Goal: Information Seeking & Learning: Learn about a topic

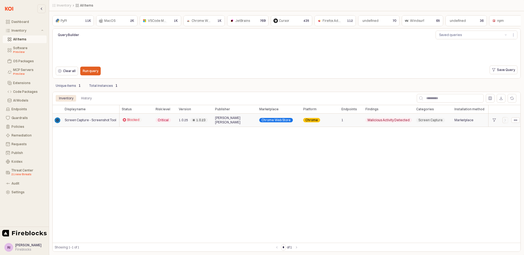
drag, startPoint x: 77, startPoint y: 119, endPoint x: 263, endPoint y: 117, distance: 185.7
click at [263, 117] on div "Screen Capture - Screenshot Tool Blocked Critical 1.0.25 1.0.23 [PERSON_NAME] […" at bounding box center [351, 120] width 599 height 13
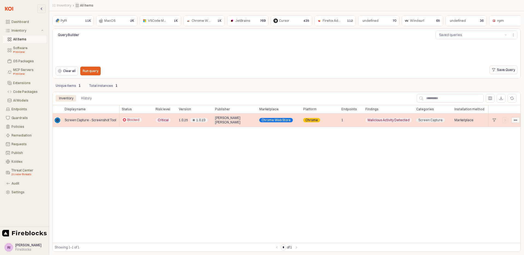
click at [515, 120] on circle "App Frame" at bounding box center [514, 120] width 1 height 1
click at [165, 120] on span "Critical" at bounding box center [163, 120] width 11 height 4
click at [68, 119] on span "Screen Capture - Screenshot Tool" at bounding box center [91, 120] width 52 height 4
drag, startPoint x: 68, startPoint y: 119, endPoint x: 15, endPoint y: 90, distance: 60.8
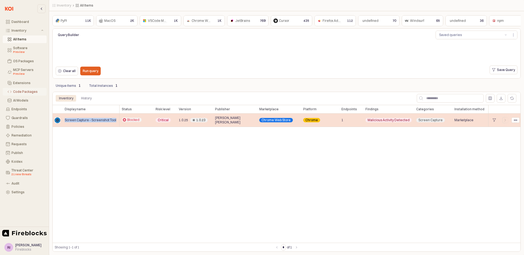
click at [65, 119] on span "Screen Capture - Screenshot Tool" at bounding box center [91, 120] width 52 height 4
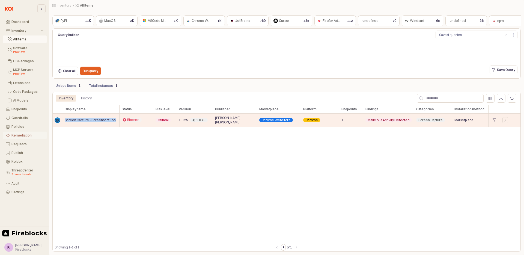
click at [17, 134] on div "Remediation" at bounding box center [27, 136] width 32 height 4
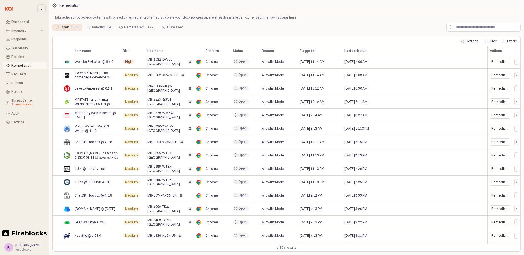
click at [68, 26] on div "Open (1365)" at bounding box center [70, 27] width 19 height 7
click at [125, 50] on span "Risk" at bounding box center [126, 51] width 7 height 4
click at [487, 39] on button "Filter" at bounding box center [490, 41] width 17 height 7
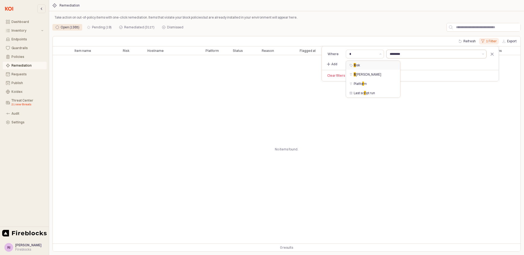
type input "****"
type input "********"
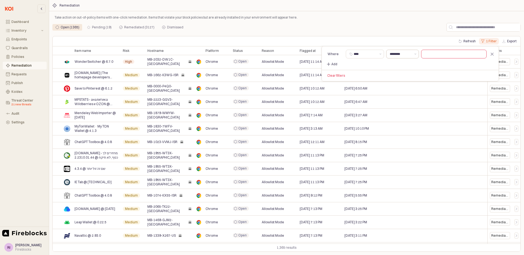
type input "****"
click at [398, 58] on div "********" at bounding box center [400, 54] width 26 height 8
click at [437, 57] on input "text" at bounding box center [454, 54] width 65 height 8
click at [438, 57] on input "text" at bounding box center [454, 54] width 65 height 8
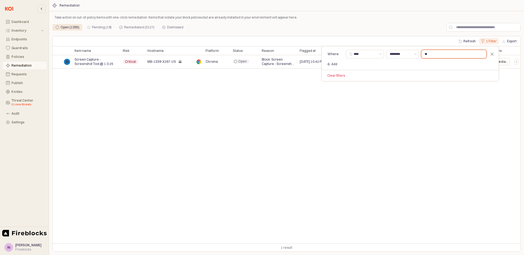
type input "**"
drag, startPoint x: 428, startPoint y: 118, endPoint x: 508, endPoint y: 90, distance: 85.0
click at [432, 117] on div "Item name Item name Risk Risk Hostname Hostname Platform Platform Status Status…" at bounding box center [287, 144] width 468 height 197
click at [506, 63] on div "Remediate" at bounding box center [500, 62] width 17 height 4
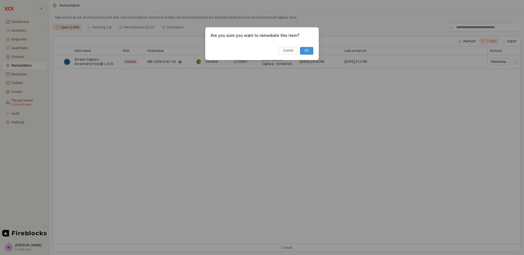
click at [309, 49] on button "OK" at bounding box center [306, 51] width 13 height 8
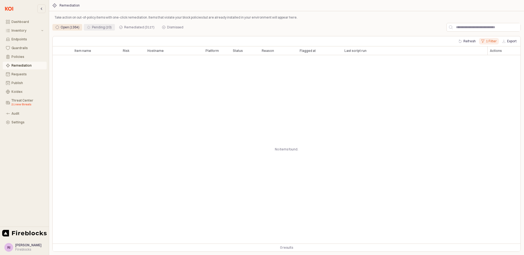
click at [110, 26] on div "Pending (20)" at bounding box center [102, 27] width 20 height 7
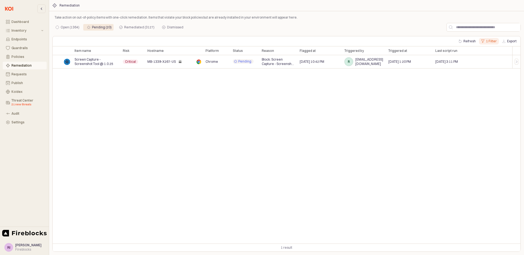
click at [491, 41] on button "1 Filter" at bounding box center [489, 41] width 20 height 7
drag, startPoint x: 491, startPoint y: 53, endPoint x: 489, endPoint y: 55, distance: 3.2
click at [491, 53] on icon "Remove filter" at bounding box center [492, 54] width 3 height 3
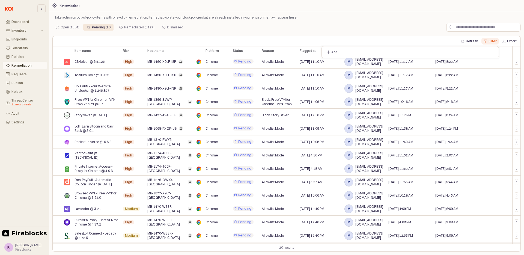
click at [332, 39] on div "Refresh Filter Export" at bounding box center [287, 41] width 468 height 10
drag, startPoint x: 436, startPoint y: 61, endPoint x: 482, endPoint y: 63, distance: 46.2
click at [482, 63] on div "[DATE] 8:22 AM" at bounding box center [472, 61] width 79 height 13
click at [458, 62] on span "[DATE] 8:22 AM" at bounding box center [447, 62] width 23 height 4
drag, startPoint x: 464, startPoint y: 62, endPoint x: 408, endPoint y: 61, distance: 56.0
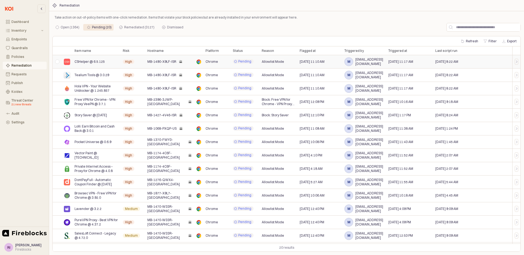
click at [435, 61] on div "[DATE] 8:22 AM" at bounding box center [472, 61] width 79 height 13
click at [400, 61] on span "[DATE] 11:17 AM" at bounding box center [401, 62] width 25 height 4
drag, startPoint x: 400, startPoint y: 61, endPoint x: 410, endPoint y: 62, distance: 9.8
click at [408, 61] on span "[DATE] 11:17 AM" at bounding box center [401, 62] width 25 height 4
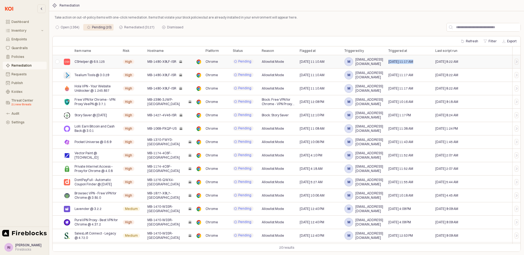
click at [413, 62] on span "[DATE] 11:17 AM" at bounding box center [401, 62] width 25 height 4
drag, startPoint x: 420, startPoint y: 62, endPoint x: 411, endPoint y: 61, distance: 8.5
click at [411, 61] on span "[DATE] 11:17 AM" at bounding box center [401, 62] width 25 height 4
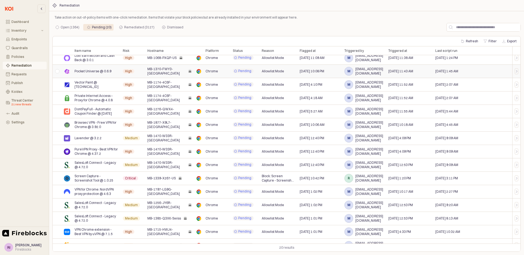
scroll to position [74, 0]
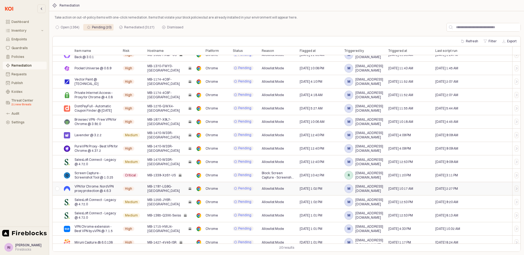
click at [413, 188] on span "[DATE] 10:17 AM" at bounding box center [401, 189] width 25 height 4
click at [404, 201] on span "[DATE] 12:53 PM" at bounding box center [401, 202] width 25 height 4
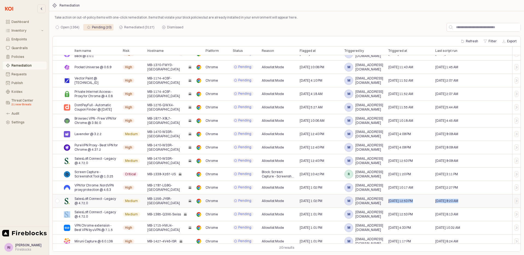
drag, startPoint x: 404, startPoint y: 201, endPoint x: 455, endPoint y: 199, distance: 51.6
click at [455, 199] on div "SalesLoft Connect - Legacy @ 4.72.0 Medium MB-1256-JY6R-UK Chrome Pending Allow…" at bounding box center [287, 200] width 468 height 13
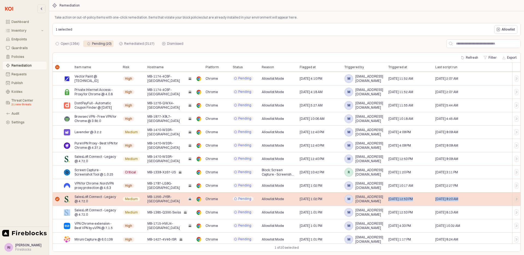
scroll to position [96, 0]
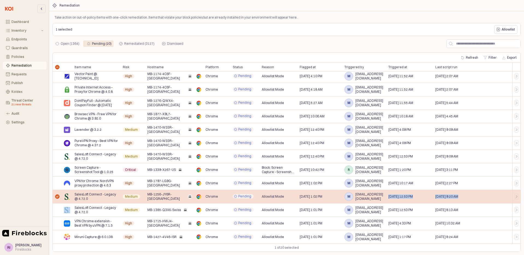
click at [441, 197] on span "[DATE] 9:20 AM" at bounding box center [447, 196] width 23 height 4
drag, startPoint x: 441, startPoint y: 197, endPoint x: 465, endPoint y: 197, distance: 24.6
click at [458, 197] on span "[DATE] 9:20 AM" at bounding box center [447, 196] width 23 height 4
drag, startPoint x: 465, startPoint y: 197, endPoint x: 434, endPoint y: 196, distance: 31.5
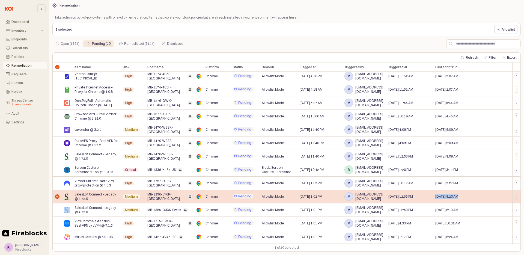
click at [434, 196] on div "[DATE] 9:20 AM" at bounding box center [472, 196] width 79 height 13
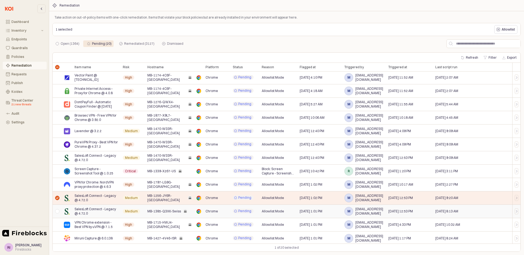
click at [401, 211] on span "[DATE] 12:53 PM" at bounding box center [401, 211] width 25 height 4
drag, startPoint x: 401, startPoint y: 211, endPoint x: 450, endPoint y: 210, distance: 49.2
click at [450, 210] on div "SalesLoft Connect - Legacy @ 4.72.0 Medium MB-1385-Q3XK-Swiss Chrome Pending Al…" at bounding box center [287, 211] width 468 height 13
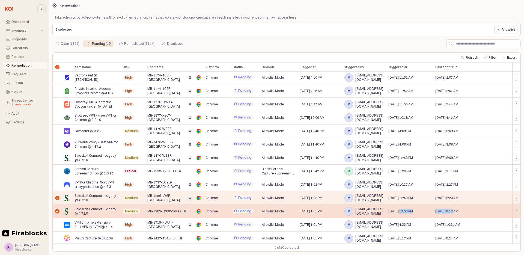
drag, startPoint x: 466, startPoint y: 210, endPoint x: 388, endPoint y: 209, distance: 78.1
click at [388, 209] on div "SalesLoft Connect - Legacy @ 4.72.0 Medium MB-1385-Q3XK-Swiss Chrome Pending Al…" at bounding box center [287, 211] width 468 height 13
click at [393, 211] on span "[DATE] 12:53 PM" at bounding box center [401, 211] width 25 height 4
drag, startPoint x: 393, startPoint y: 211, endPoint x: 411, endPoint y: 210, distance: 18.0
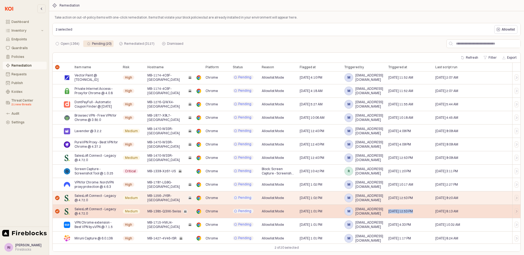
click at [411, 210] on span "[DATE] 12:53 PM" at bounding box center [401, 211] width 25 height 4
click at [158, 210] on span "MB-1385-Q3XK-Swiss" at bounding box center [164, 211] width 34 height 4
drag, startPoint x: 158, startPoint y: 210, endPoint x: 175, endPoint y: 209, distance: 17.8
click at [161, 210] on span "MB-1385-Q3XK-Swiss" at bounding box center [164, 211] width 34 height 4
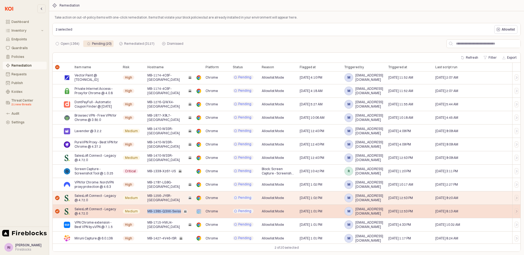
copy span "MB-1385-Q3XK-Swiss"
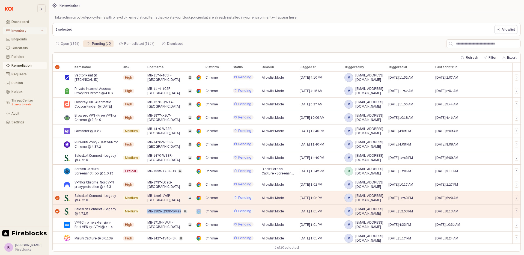
click at [24, 32] on div "Inventory" at bounding box center [25, 31] width 29 height 4
click at [413, 211] on span "[DATE] 12:53 PM" at bounding box center [401, 211] width 25 height 4
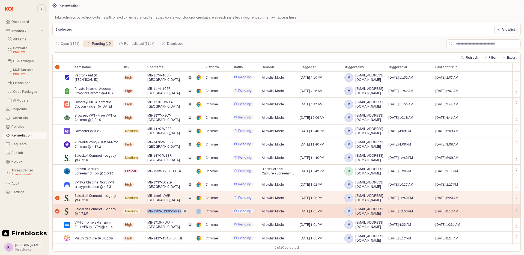
click at [413, 211] on span "[DATE] 12:53 PM" at bounding box center [401, 211] width 25 height 4
click at [516, 213] on icon "App Frame" at bounding box center [516, 212] width 1 height 2
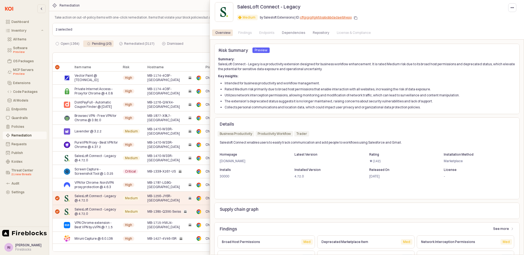
click at [355, 17] on rect "button" at bounding box center [356, 18] width 2 height 2
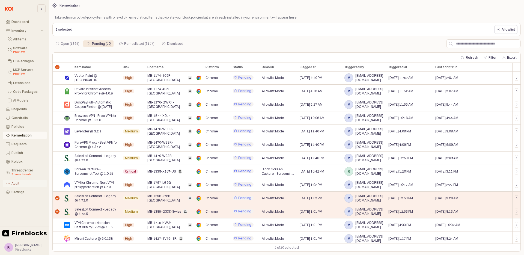
scroll to position [96, 0]
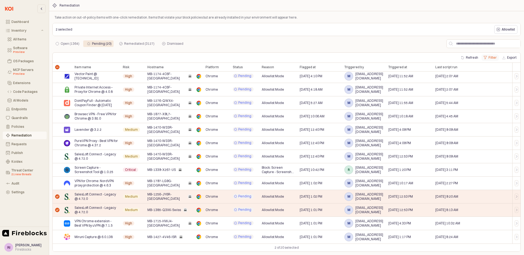
click at [490, 57] on button "Filter" at bounding box center [490, 57] width 17 height 7
click at [345, 69] on div "Add" at bounding box center [352, 68] width 55 height 5
drag, startPoint x: 340, startPoint y: 69, endPoint x: 330, endPoint y: 68, distance: 9.9
click at [340, 69] on div "Add" at bounding box center [352, 68] width 55 height 5
click at [330, 68] on icon "button" at bounding box center [329, 68] width 4 height 4
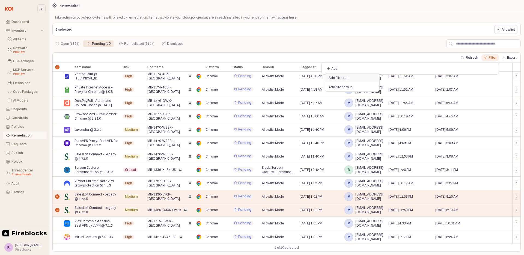
click at [337, 79] on div "Add filter rule" at bounding box center [351, 78] width 44 height 4
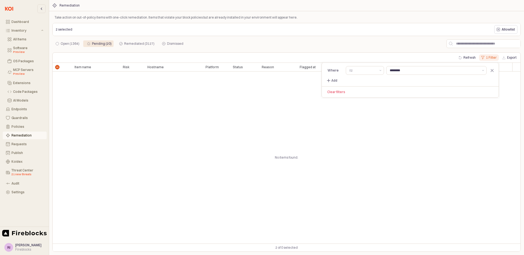
scroll to position [0, 0]
type input "********"
click at [369, 71] on input "Select a column" at bounding box center [365, 70] width 22 height 5
type input "**"
drag, startPoint x: 482, startPoint y: 49, endPoint x: 489, endPoint y: 52, distance: 6.7
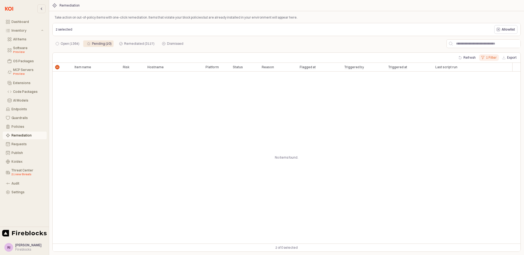
click at [482, 49] on div "Open (1364) Pending (20) Remediated (3127) Dismissed" at bounding box center [286, 44] width 469 height 11
click at [490, 60] on button "1 Filter" at bounding box center [489, 57] width 20 height 7
click at [491, 70] on icon "Remove filter" at bounding box center [492, 70] width 7 height 7
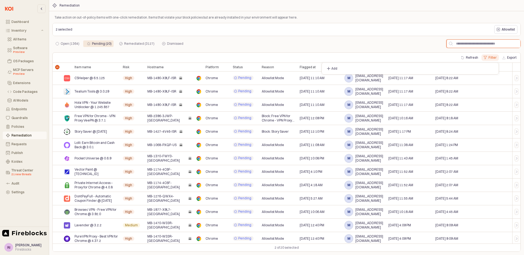
click at [487, 44] on input "App Frame" at bounding box center [487, 44] width 68 height 8
paste input "**********"
type input "**********"
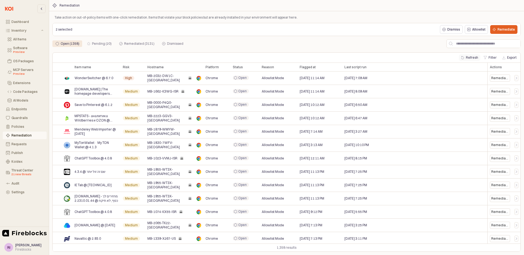
click at [475, 54] on button "Refresh" at bounding box center [470, 57] width 22 height 7
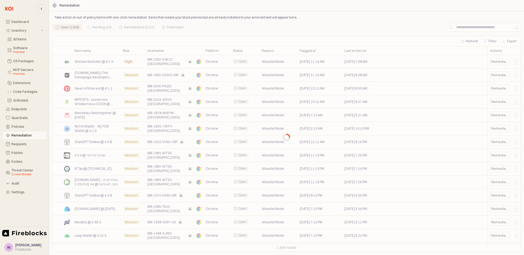
click at [458, 31] on div "App Frame" at bounding box center [286, 137] width 469 height 229
click at [460, 27] on div "App Frame" at bounding box center [286, 137] width 469 height 229
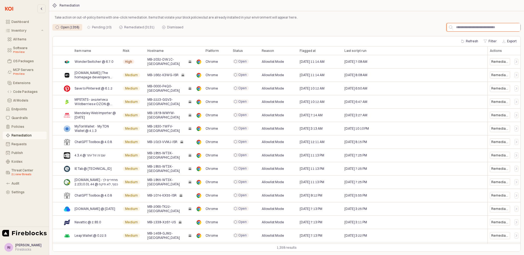
click at [460, 27] on input "App Frame" at bounding box center [487, 27] width 68 height 8
paste input "**********"
type input "**********"
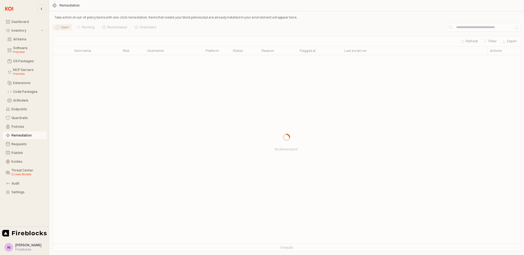
click at [89, 28] on div "App Frame" at bounding box center [286, 137] width 469 height 229
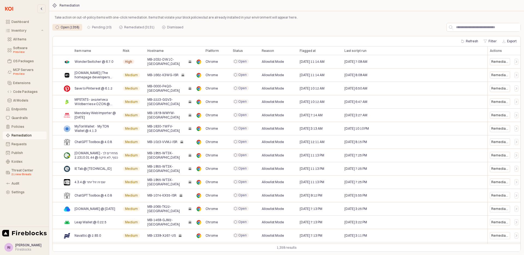
click at [89, 28] on icon "Pending (20)" at bounding box center [88, 27] width 3 height 3
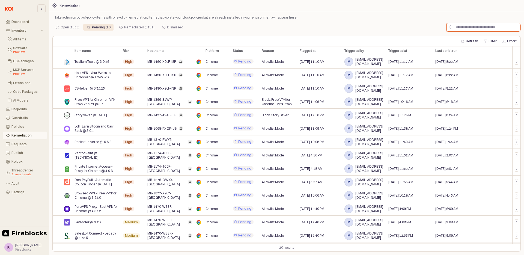
click at [455, 29] on input "App Frame" at bounding box center [487, 27] width 68 height 8
paste input "**********"
type input "**********"
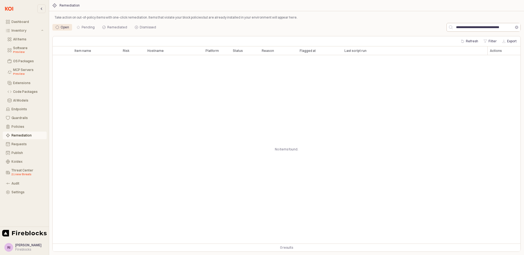
click at [519, 27] on button "Clear" at bounding box center [516, 27] width 3 height 3
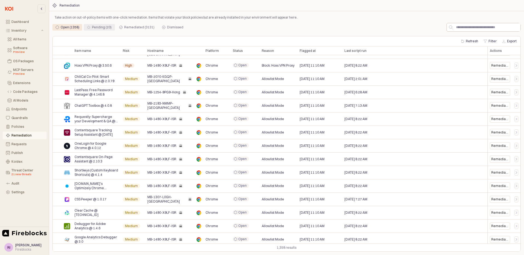
drag, startPoint x: 91, startPoint y: 25, endPoint x: 94, endPoint y: 29, distance: 4.4
click at [92, 25] on div "Pending (20)" at bounding box center [102, 27] width 20 height 7
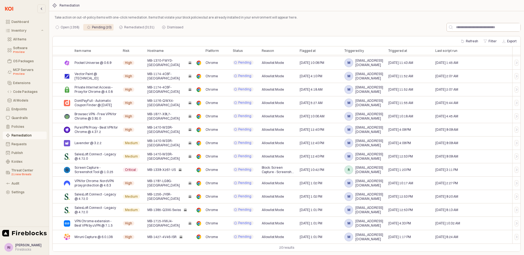
scroll to position [79, 0]
drag, startPoint x: 471, startPoint y: 29, endPoint x: 469, endPoint y: 26, distance: 3.5
click at [469, 26] on input "App Frame" at bounding box center [487, 27] width 68 height 8
type input "******"
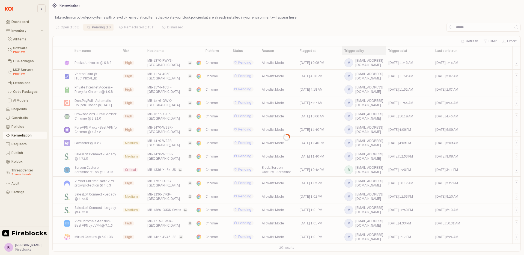
scroll to position [0, 0]
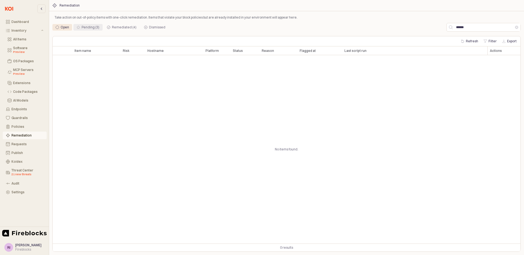
click at [85, 27] on div "Pending (3)" at bounding box center [91, 27] width 18 height 7
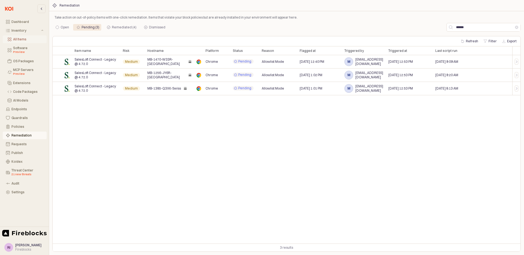
click at [22, 40] on div "All Items" at bounding box center [28, 39] width 30 height 4
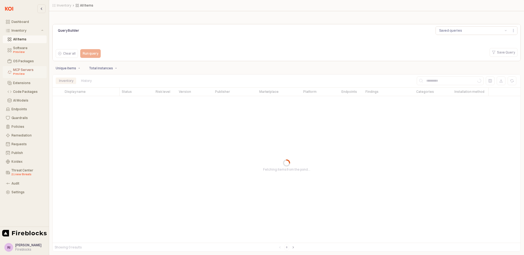
click at [22, 73] on div "Preview" at bounding box center [28, 74] width 30 height 4
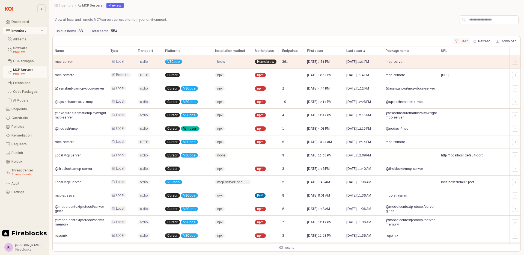
click at [463, 40] on button "Filter" at bounding box center [461, 41] width 17 height 7
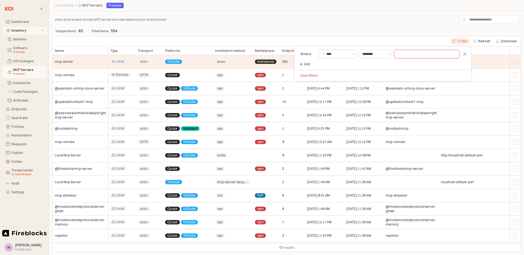
click at [331, 55] on input "****" at bounding box center [338, 53] width 22 height 5
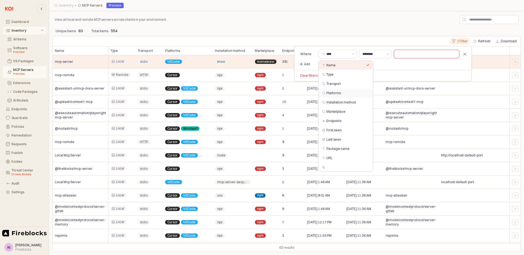
click at [335, 92] on div "Platforms" at bounding box center [347, 93] width 40 height 4
type input "*********"
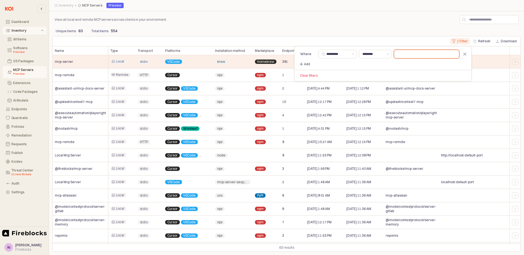
click at [404, 55] on input "text" at bounding box center [426, 54] width 65 height 8
type input "*"
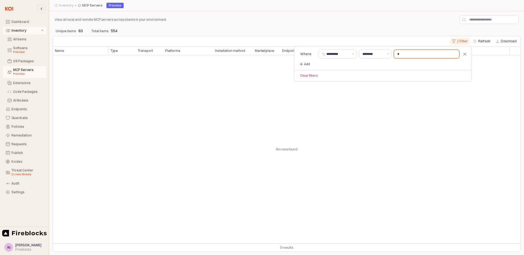
type input "**"
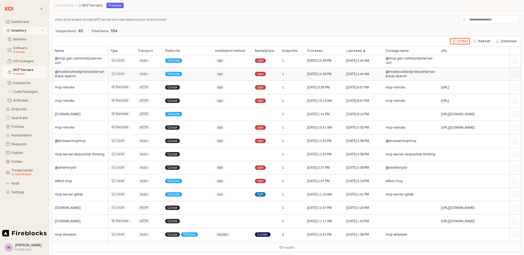
scroll to position [655, 0]
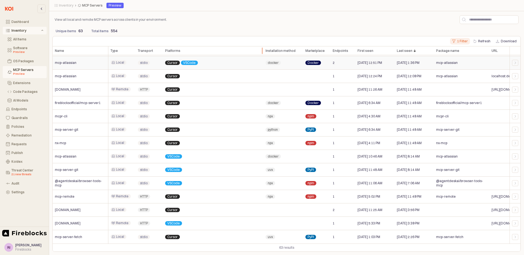
drag, startPoint x: 212, startPoint y: 50, endPoint x: 262, endPoint y: 58, distance: 50.3
click at [262, 58] on div "Name Name Type Type Transport Transport Platforms Platforms Installation method…" at bounding box center [287, 144] width 468 height 197
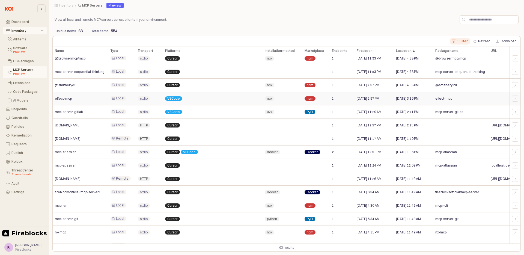
click at [309, 97] on span "npm" at bounding box center [310, 98] width 7 height 4
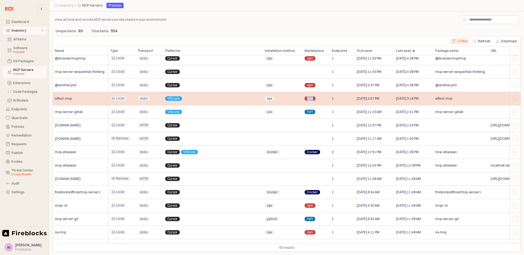
click at [309, 97] on span "npm" at bounding box center [310, 98] width 7 height 4
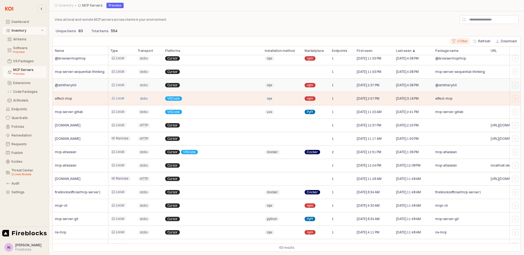
click at [308, 86] on span "npm" at bounding box center [310, 85] width 7 height 4
click at [308, 85] on span "npm" at bounding box center [310, 85] width 7 height 4
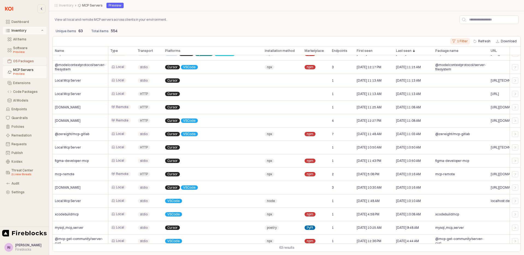
scroll to position [295, 0]
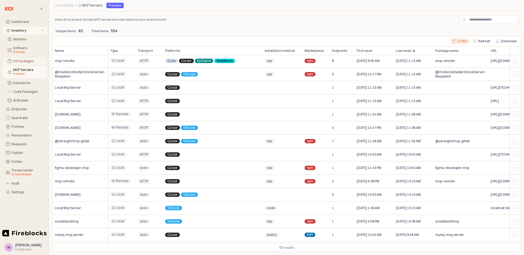
click at [16, 58] on button "OS Packages" at bounding box center [25, 61] width 44 height 8
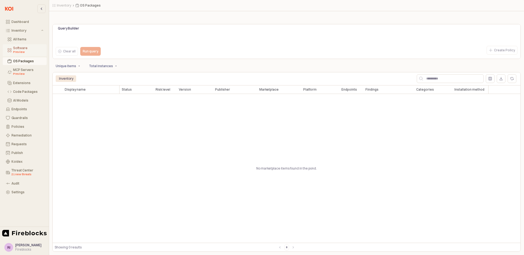
click at [25, 51] on div "Preview" at bounding box center [28, 52] width 30 height 4
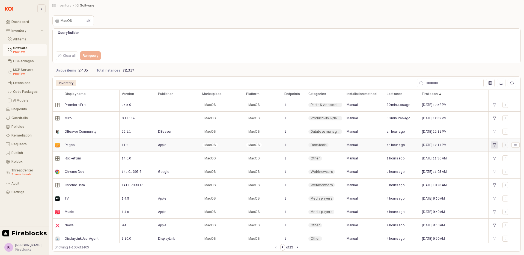
click at [494, 144] on icon "App Frame" at bounding box center [494, 144] width 3 height 3
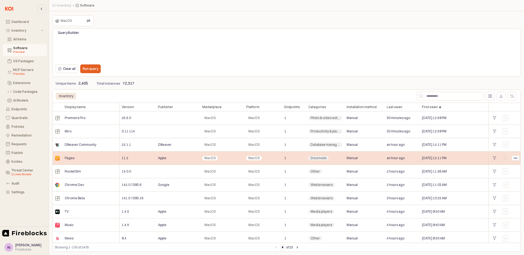
click at [517, 159] on icon "App Frame" at bounding box center [515, 157] width 3 height 3
click at [502, 155] on div "App Frame" at bounding box center [506, 158] width 10 height 13
click at [508, 156] on div "App Frame" at bounding box center [506, 158] width 6 height 6
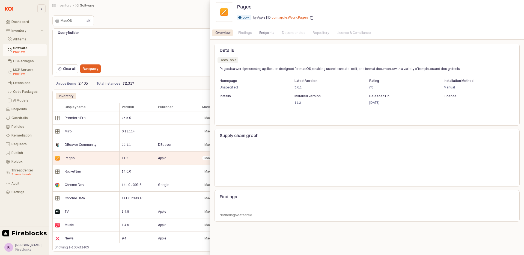
click at [243, 34] on div "Findings" at bounding box center [244, 32] width 13 height 7
click at [266, 33] on div "Endpoints" at bounding box center [266, 32] width 15 height 7
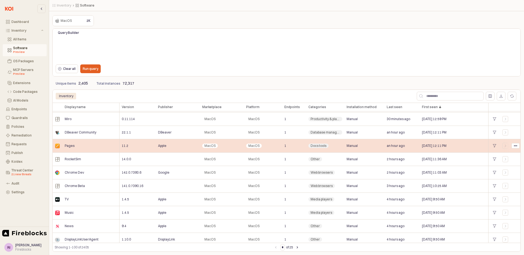
scroll to position [11, 0]
